Goal: Information Seeking & Learning: Check status

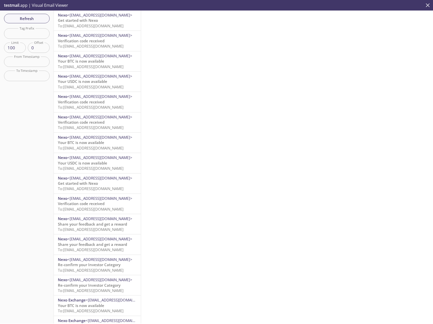
click at [427, 5] on icon "close" at bounding box center [428, 5] width 7 height 7
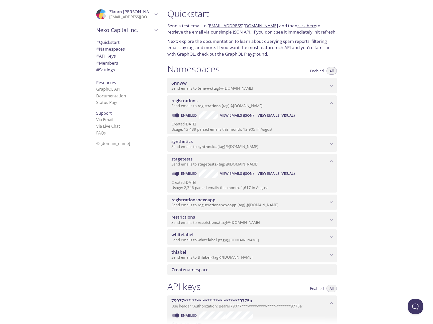
click at [281, 175] on span "View Emails (Visual)" at bounding box center [276, 174] width 37 height 6
click at [278, 173] on span "View Emails (Visual)" at bounding box center [276, 174] width 37 height 6
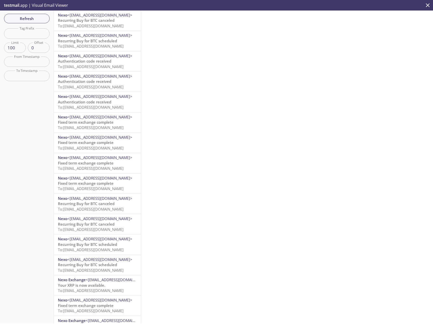
click at [112, 20] on span "Recurring Buy for BTC canceled" at bounding box center [86, 20] width 57 height 5
